Goal: Check status: Check status

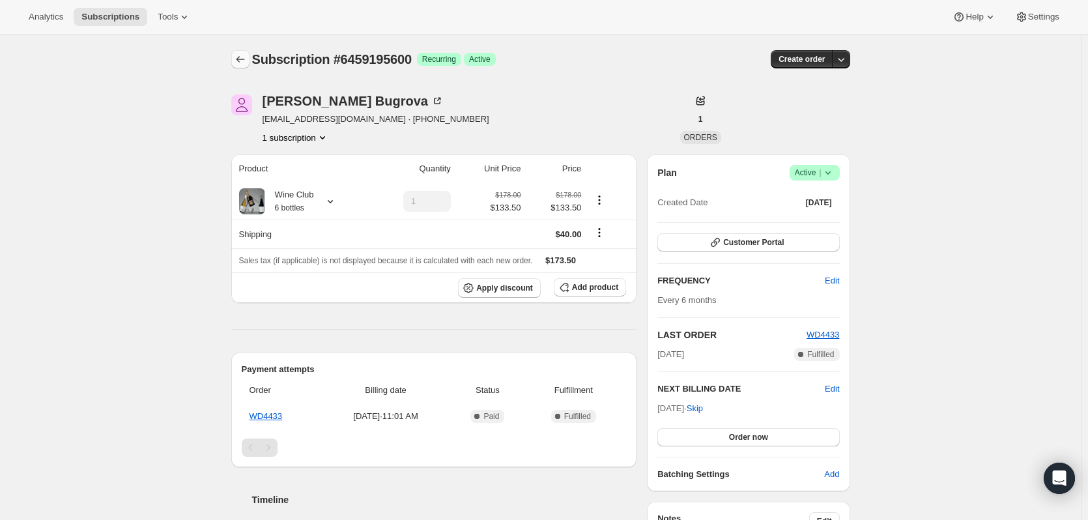
click at [237, 59] on icon "Subscriptions" at bounding box center [240, 59] width 13 height 13
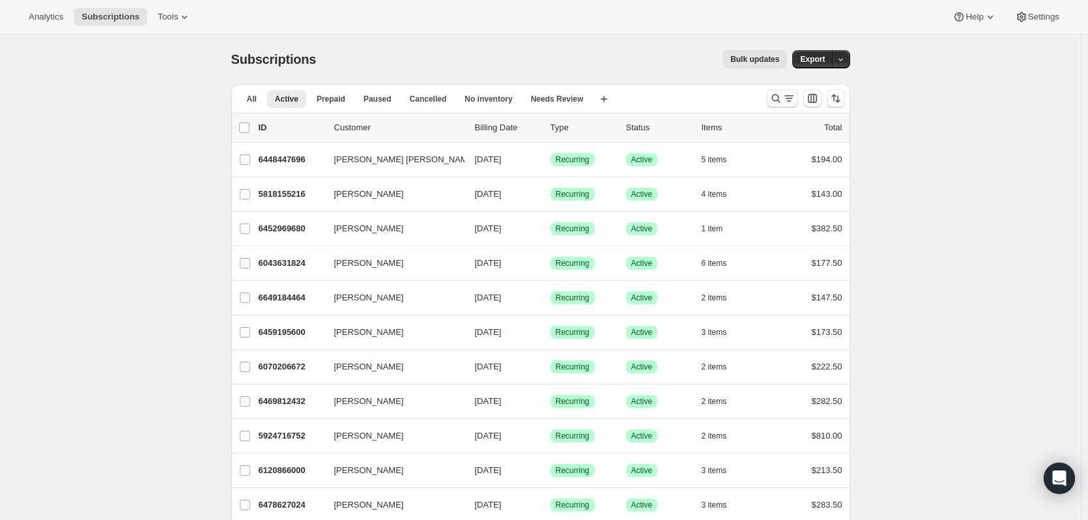
click at [770, 99] on button "Search and filter results" at bounding box center [782, 98] width 31 height 18
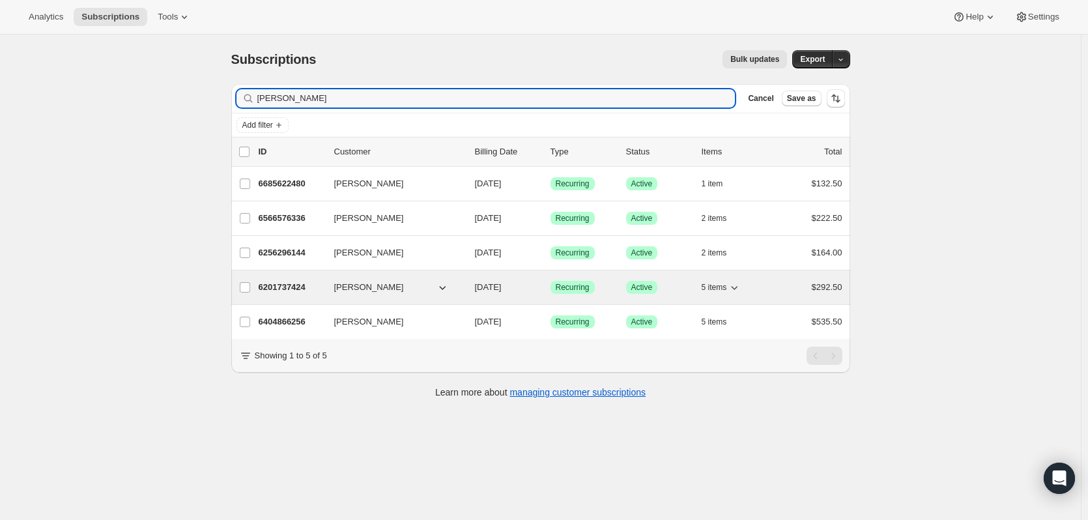
type input "[PERSON_NAME]"
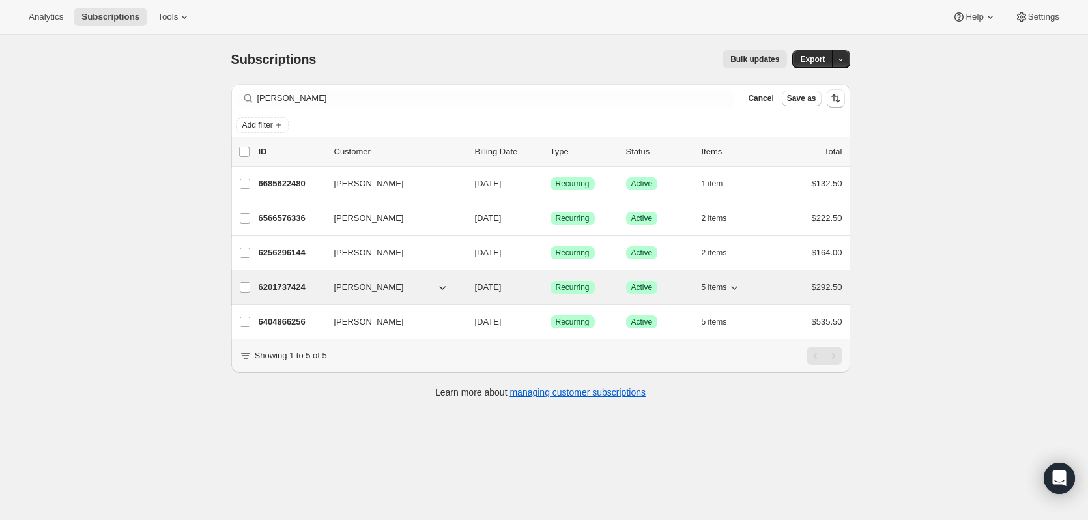
click at [278, 285] on p "6201737424" at bounding box center [291, 287] width 65 height 13
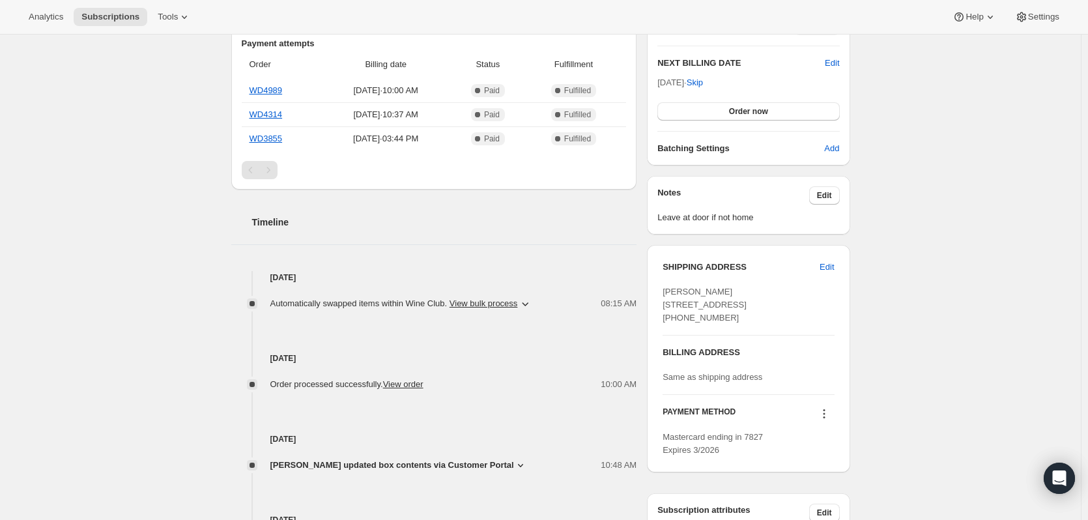
scroll to position [391, 0]
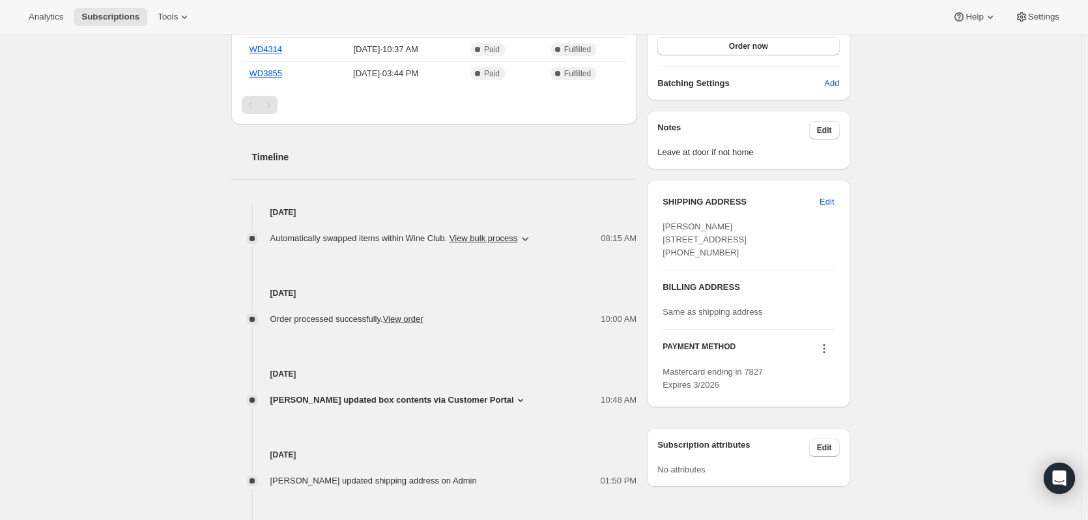
click at [514, 399] on icon at bounding box center [520, 400] width 13 height 13
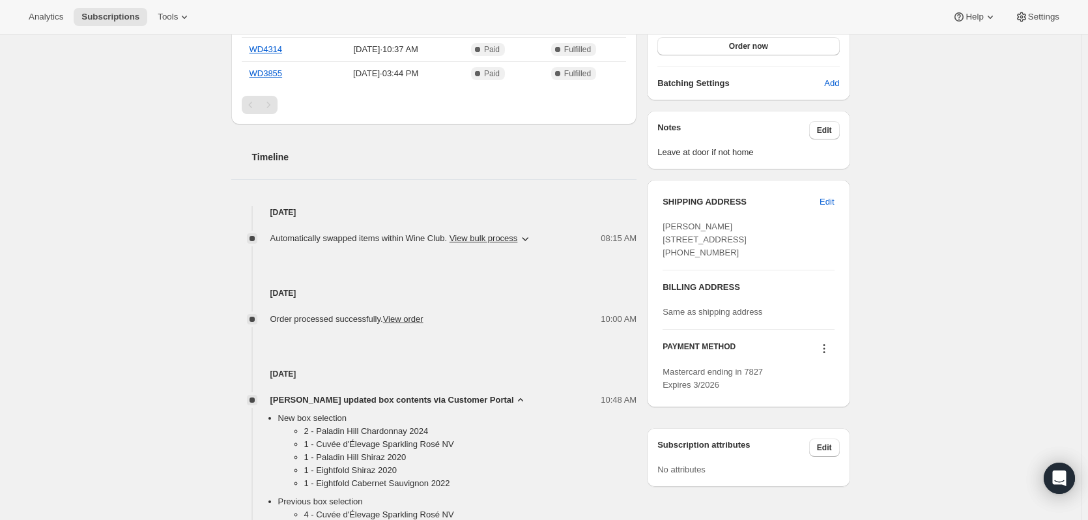
click at [106, 400] on div "Subscription #6201737424. This page is ready Subscription #6201737424 Success R…" at bounding box center [540, 212] width 1081 height 1137
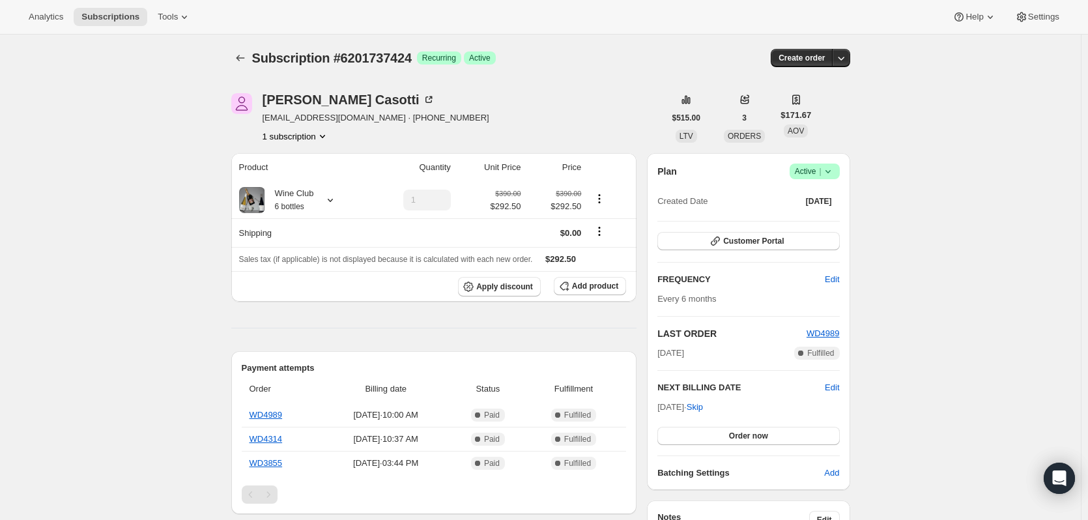
scroll to position [0, 0]
click at [237, 61] on icon "Subscriptions" at bounding box center [240, 59] width 13 height 13
